Goal: Information Seeking & Learning: Understand process/instructions

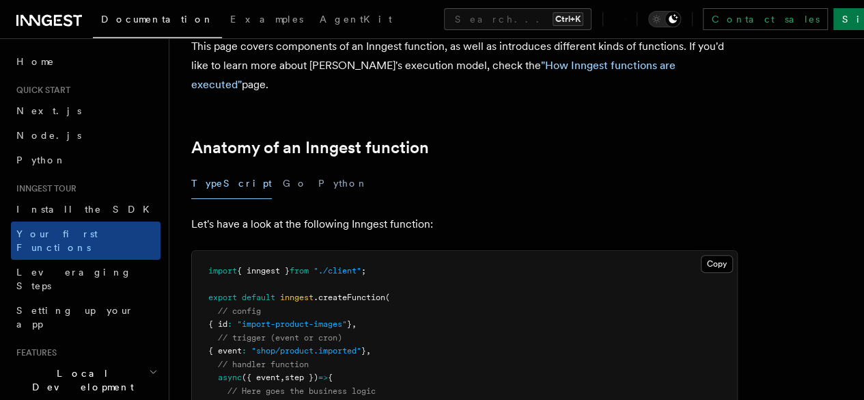
scroll to position [162, 0]
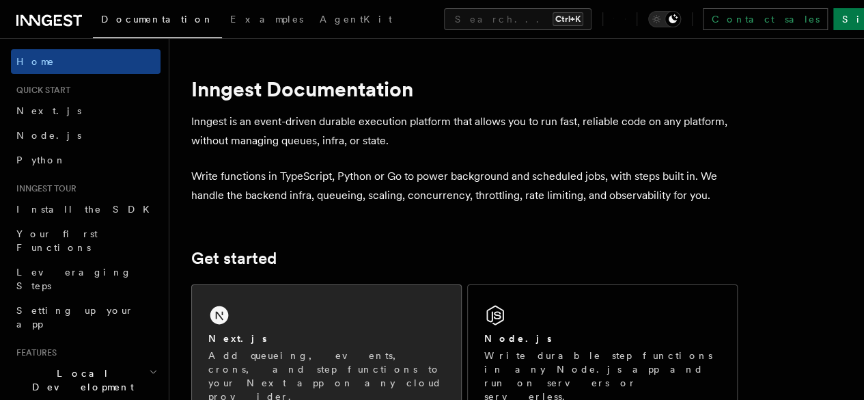
click at [285, 338] on div "Next.js Add queueing, events, crons, and step functions to your Next app on any…" at bounding box center [326, 352] width 269 height 135
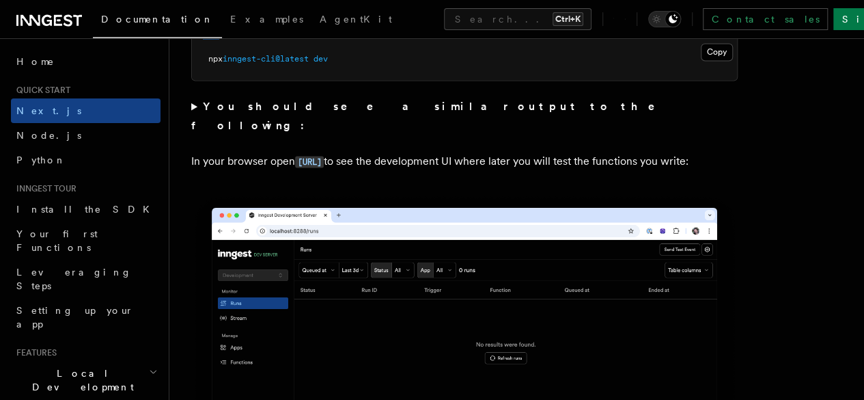
scroll to position [1048, 0]
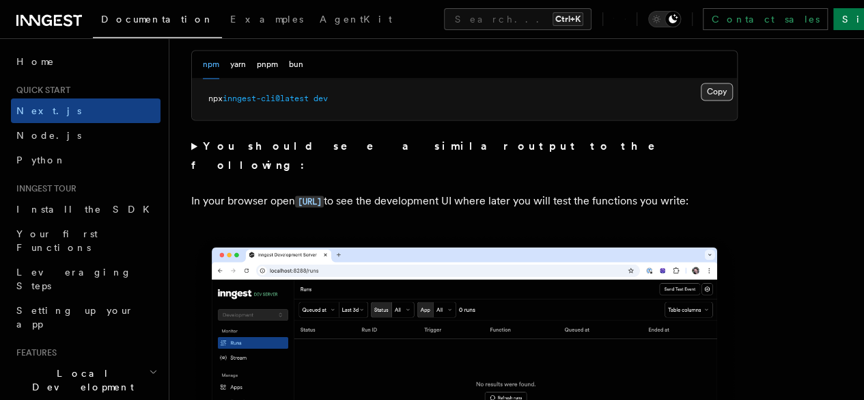
click at [701, 100] on button "Copy Copied" at bounding box center [717, 92] width 32 height 18
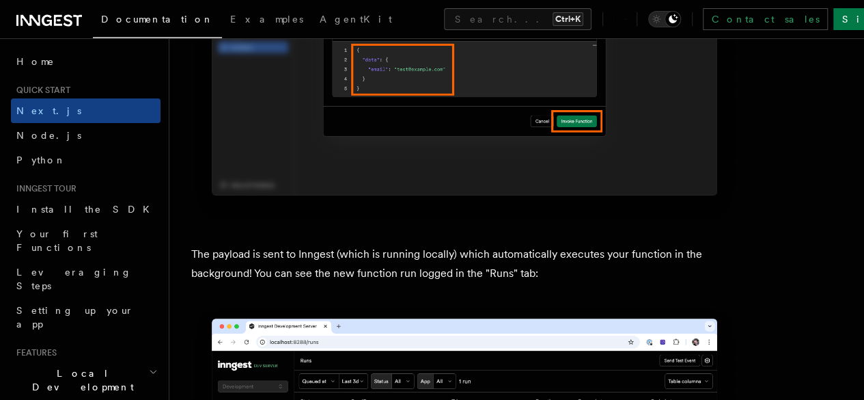
scroll to position [4449, 0]
